Goal: Information Seeking & Learning: Learn about a topic

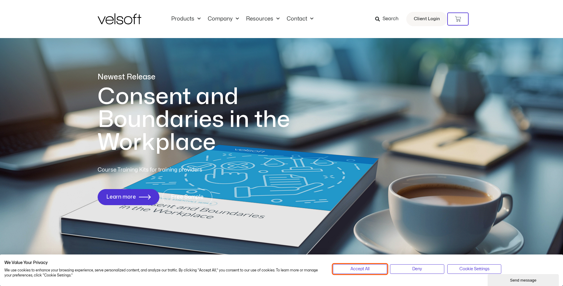
click at [365, 264] on button "Accept All" at bounding box center [360, 269] width 54 height 10
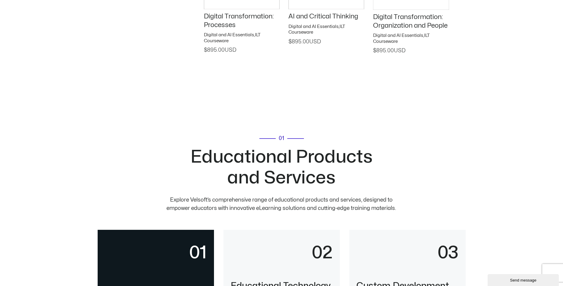
scroll to position [1105, 0]
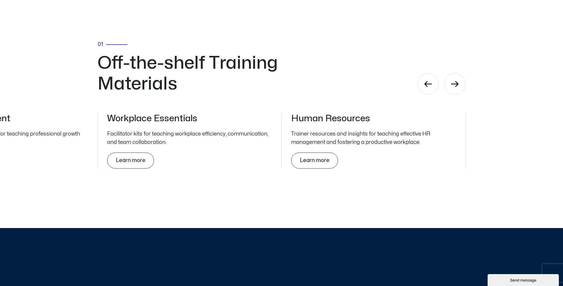
scroll to position [1937, 0]
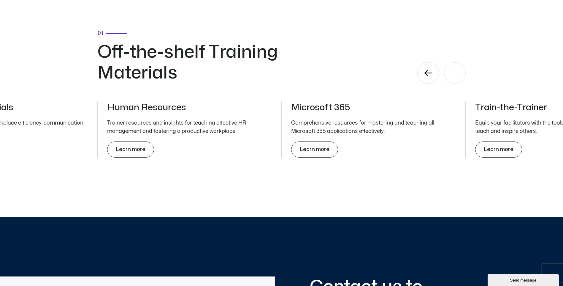
click at [450, 74] on div "Next slide" at bounding box center [455, 73] width 22 height 22
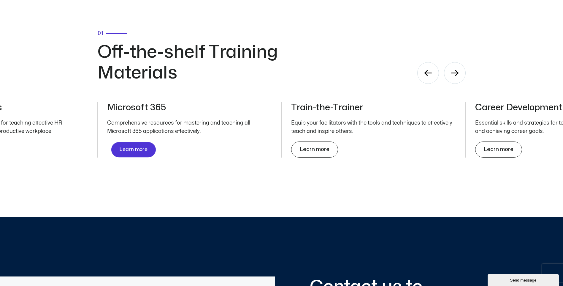
click at [126, 147] on link "Learn more" at bounding box center [133, 149] width 45 height 15
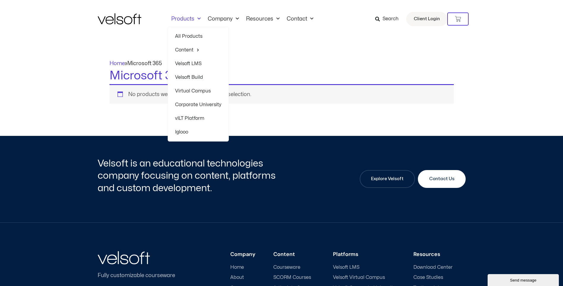
click at [200, 92] on link "Virtual Campus" at bounding box center [198, 91] width 46 height 14
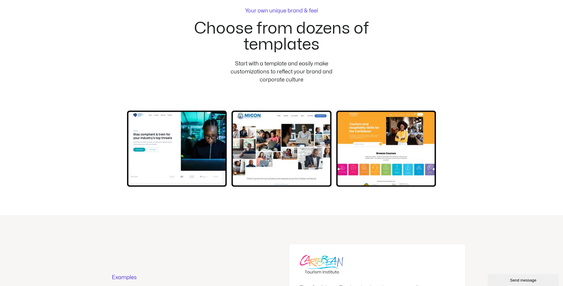
scroll to position [1307, 0]
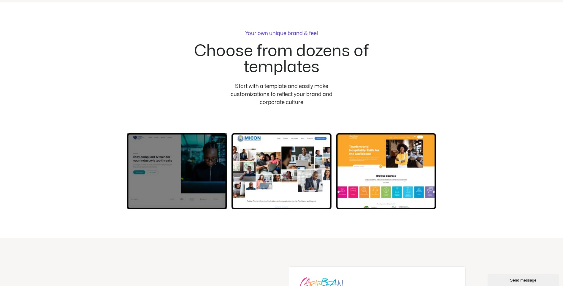
click at [178, 151] on div at bounding box center [177, 171] width 100 height 76
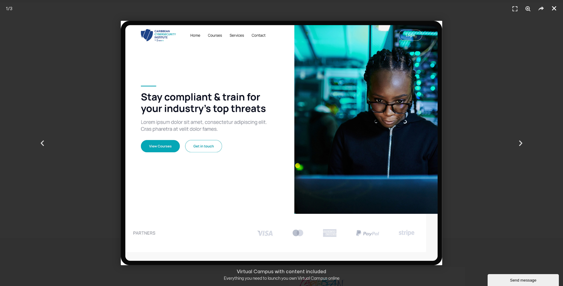
click at [557, 9] on icon "Close (Esc)" at bounding box center [555, 8] width 6 height 6
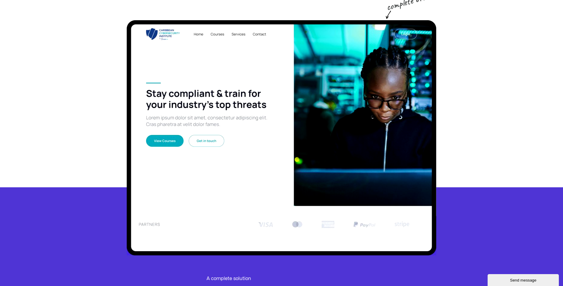
scroll to position [0, 0]
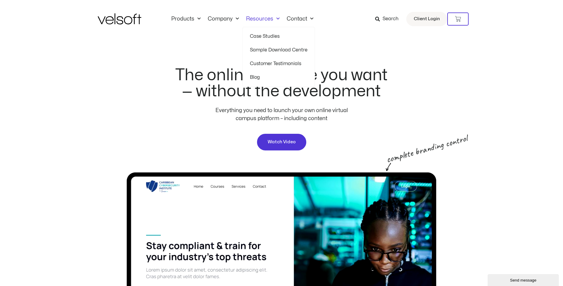
click at [274, 19] on span "Menu" at bounding box center [277, 19] width 6 height 10
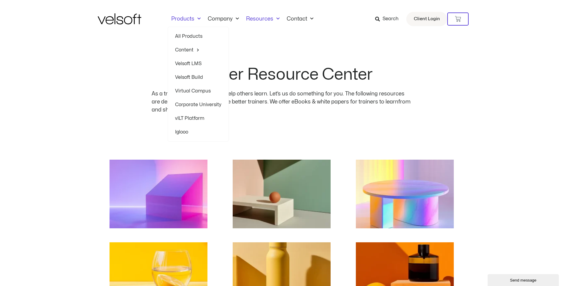
click at [197, 36] on link "All Products" at bounding box center [198, 36] width 46 height 14
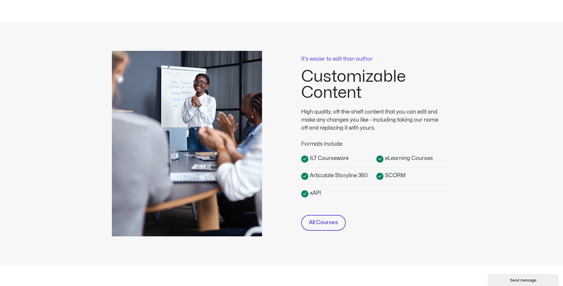
scroll to position [119, 0]
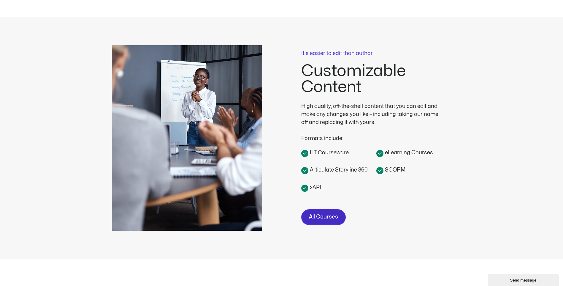
click at [318, 216] on span "All Courses" at bounding box center [323, 217] width 29 height 9
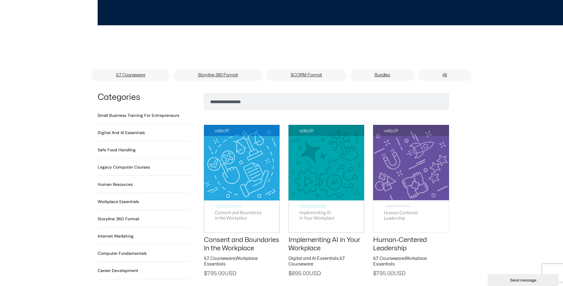
scroll to position [368, 0]
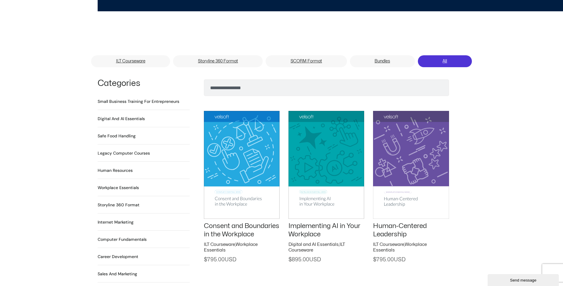
click at [445, 55] on link "All" at bounding box center [445, 61] width 54 height 12
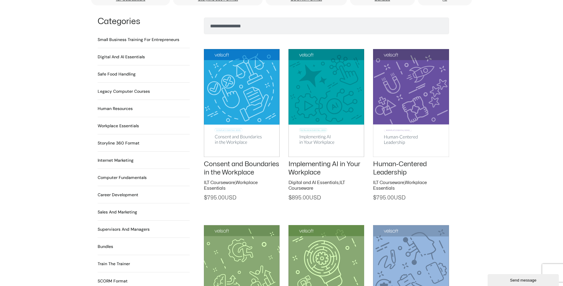
scroll to position [428, 0]
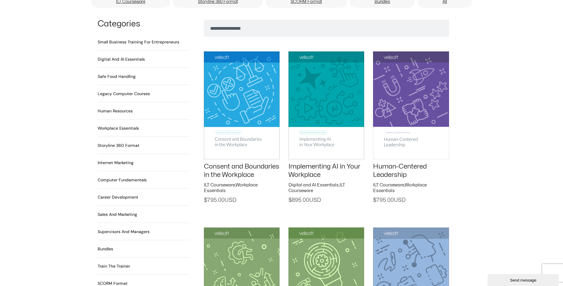
click at [116, 177] on h2 "Computer Fundamentals 55 Products" at bounding box center [122, 180] width 49 height 6
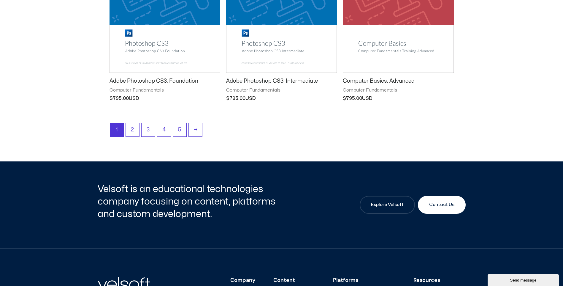
scroll to position [820, 0]
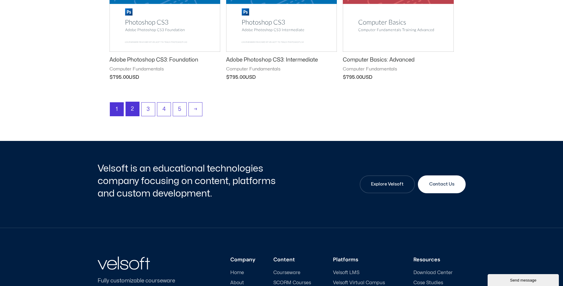
click at [130, 111] on link "2" at bounding box center [132, 109] width 13 height 14
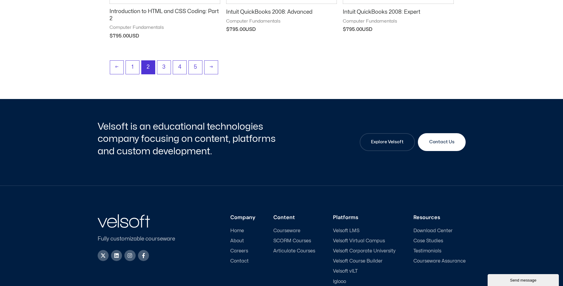
scroll to position [879, 0]
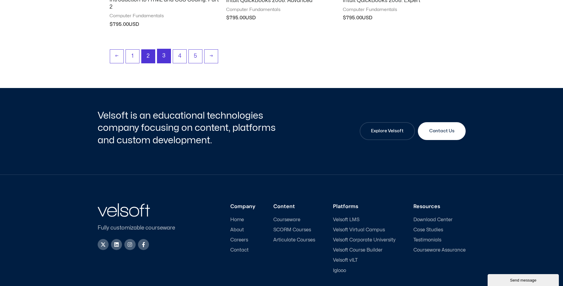
click at [163, 57] on link "3" at bounding box center [163, 56] width 13 height 14
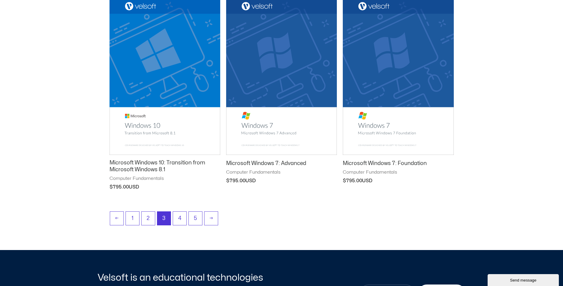
scroll to position [725, 0]
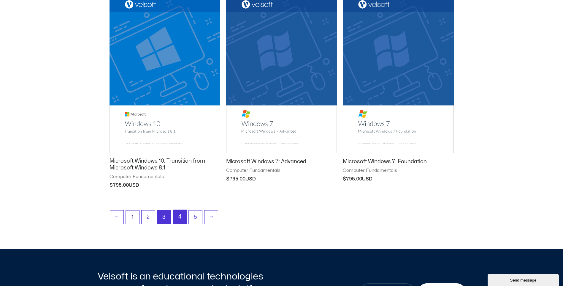
click at [185, 213] on link "4" at bounding box center [179, 217] width 13 height 14
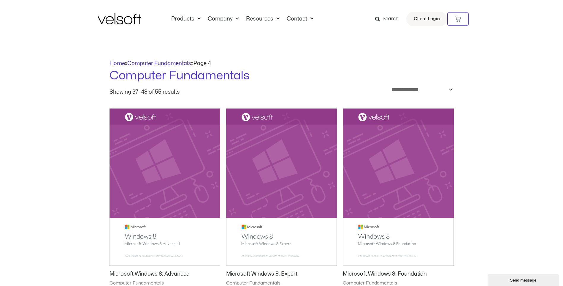
click at [155, 61] on link "Computer Fundamentals" at bounding box center [159, 63] width 64 height 5
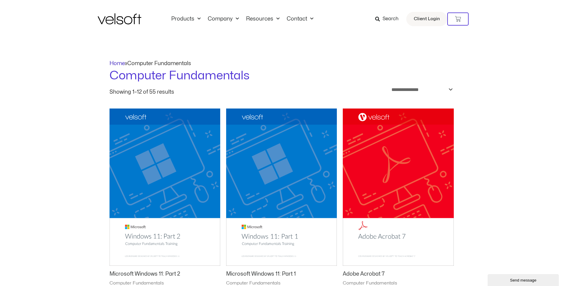
click at [119, 63] on link "Home" at bounding box center [117, 63] width 15 height 5
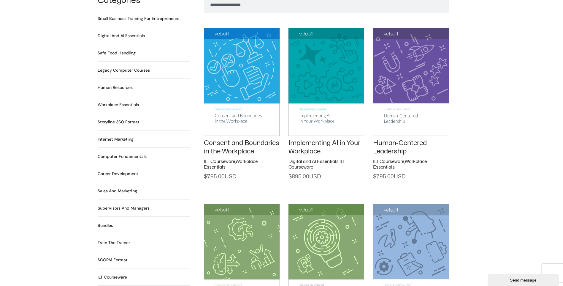
scroll to position [451, 0]
click at [122, 101] on h2 "Workplace Essentials 99 Products" at bounding box center [118, 104] width 41 height 6
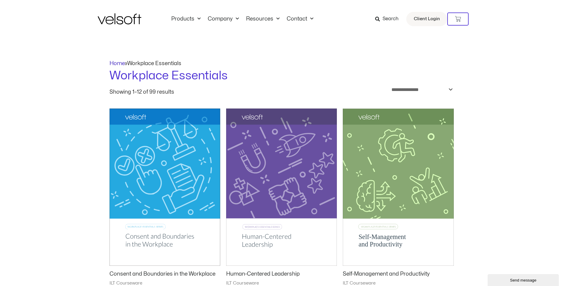
click at [113, 62] on link "Home" at bounding box center [117, 63] width 15 height 5
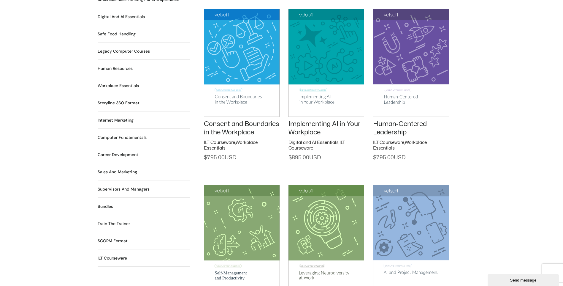
scroll to position [487, 0]
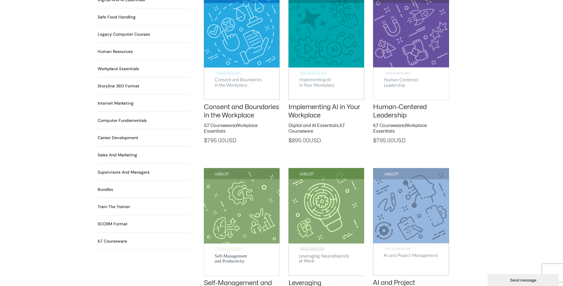
click at [109, 238] on h2 "ILT Courseware 530 Products" at bounding box center [112, 241] width 29 height 6
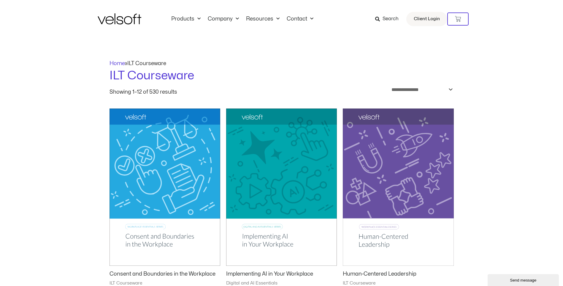
click at [383, 18] on span "Search" at bounding box center [386, 19] width 23 height 8
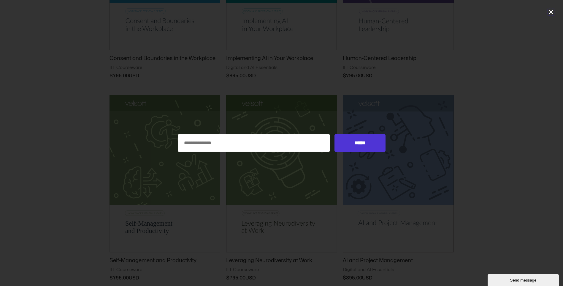
scroll to position [250, 0]
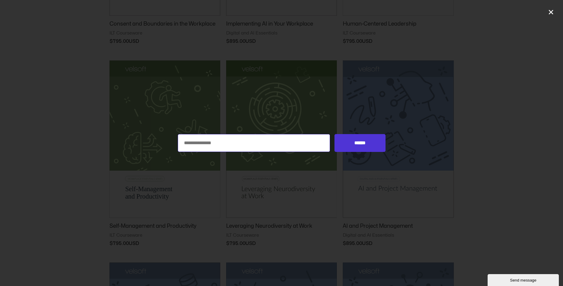
click at [266, 139] on input "Search for:" at bounding box center [254, 143] width 153 height 18
type input "**********"
click at [335, 134] on input "******" at bounding box center [360, 143] width 51 height 18
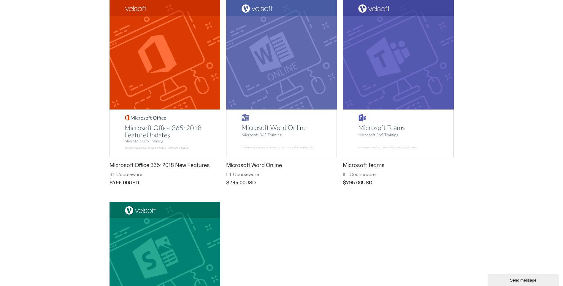
scroll to position [107, 0]
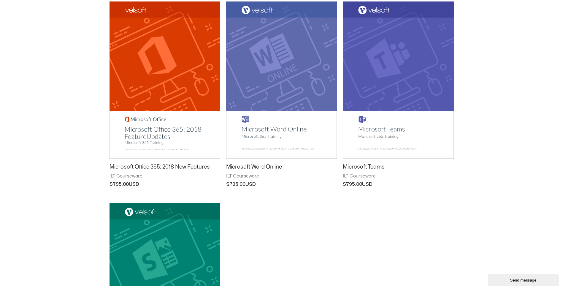
click at [405, 86] on img at bounding box center [398, 79] width 111 height 157
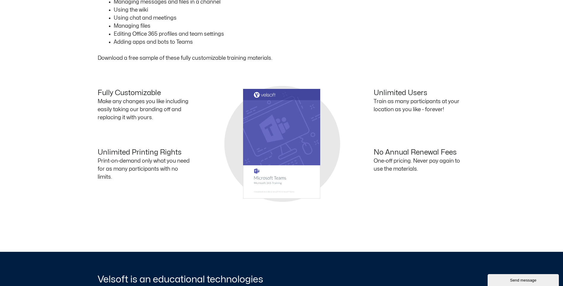
scroll to position [428, 0]
